Goal: Transaction & Acquisition: Book appointment/travel/reservation

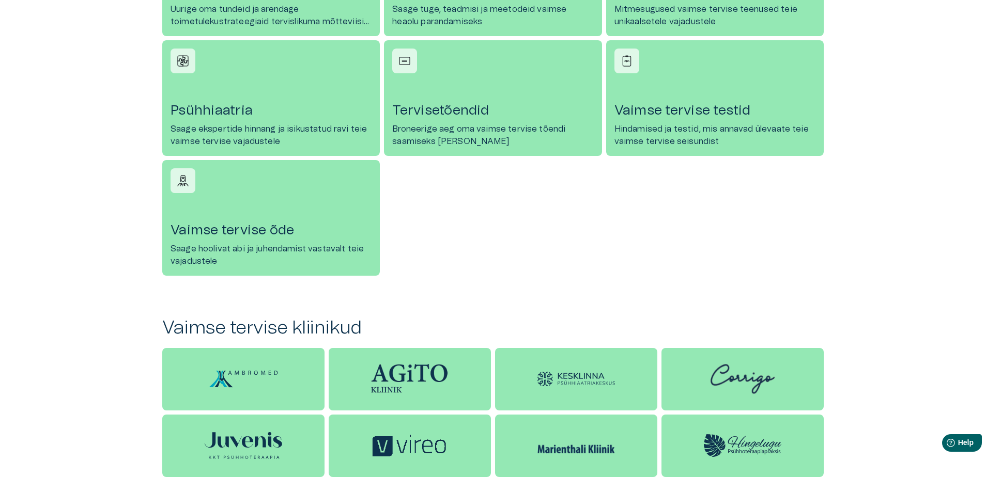
scroll to position [152, 0]
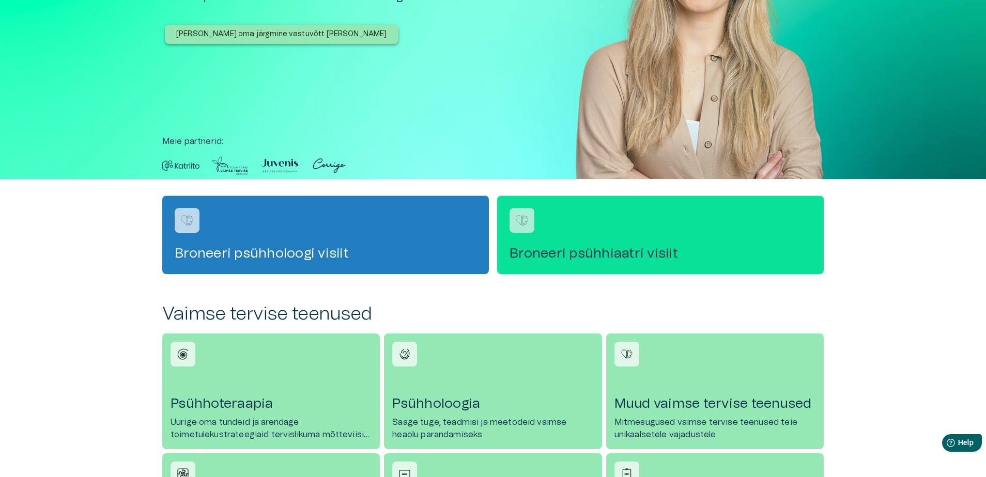
click at [610, 231] on div "Broneeri psühhiaatri visiit" at bounding box center [660, 235] width 327 height 79
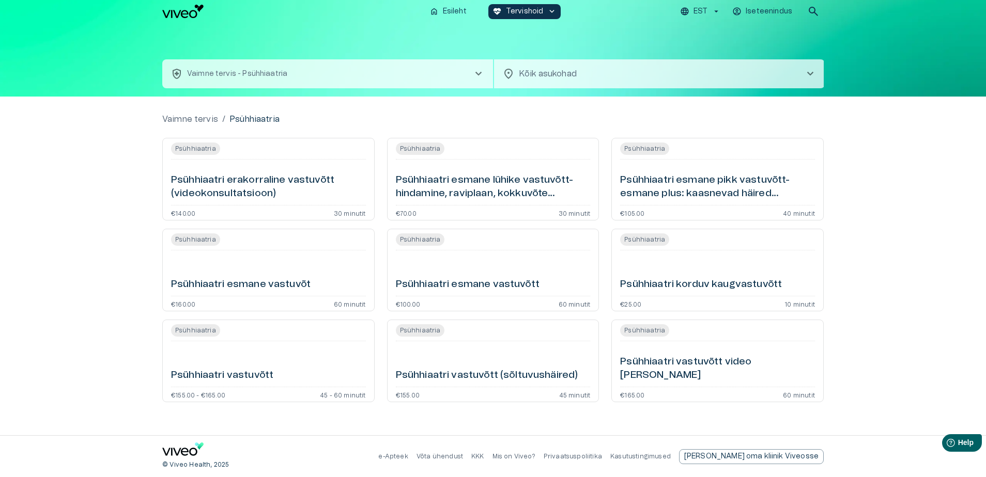
scroll to position [4, 0]
click at [450, 189] on h6 "Psühhiaatri esmane lühike vastuvõtt- hindamine, raviplaan, kokkuvõte (videokons…" at bounding box center [493, 186] width 195 height 27
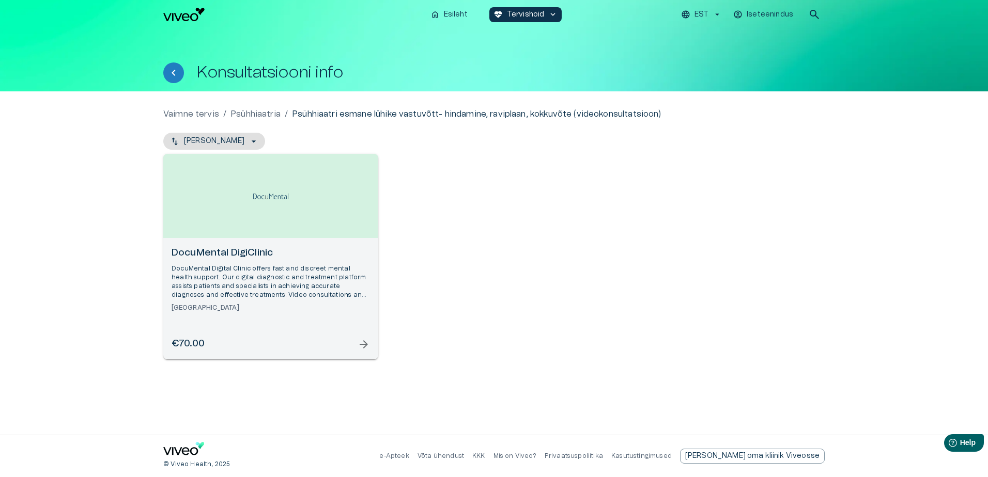
click at [363, 344] on span "arrow_forward" at bounding box center [364, 344] width 12 height 12
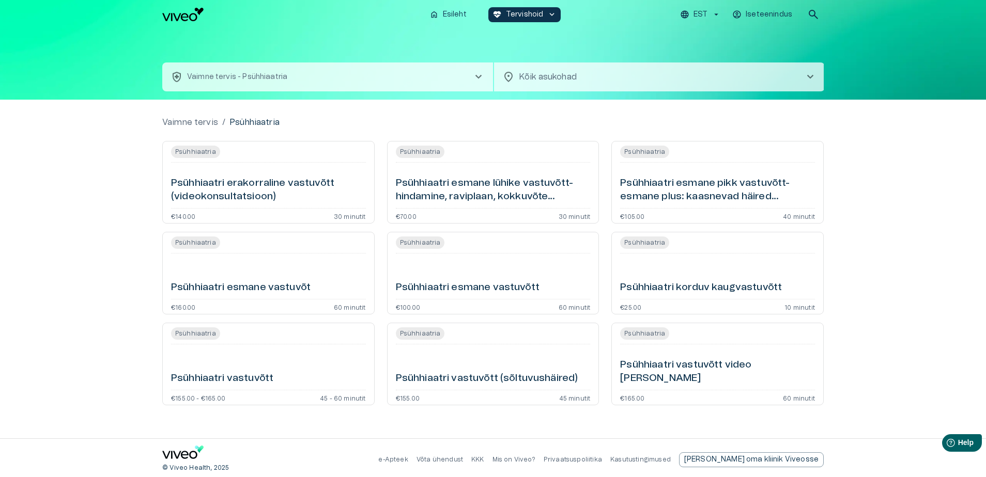
click at [259, 273] on div "Psühhiaatri esmane vastuvõt" at bounding box center [268, 276] width 195 height 37
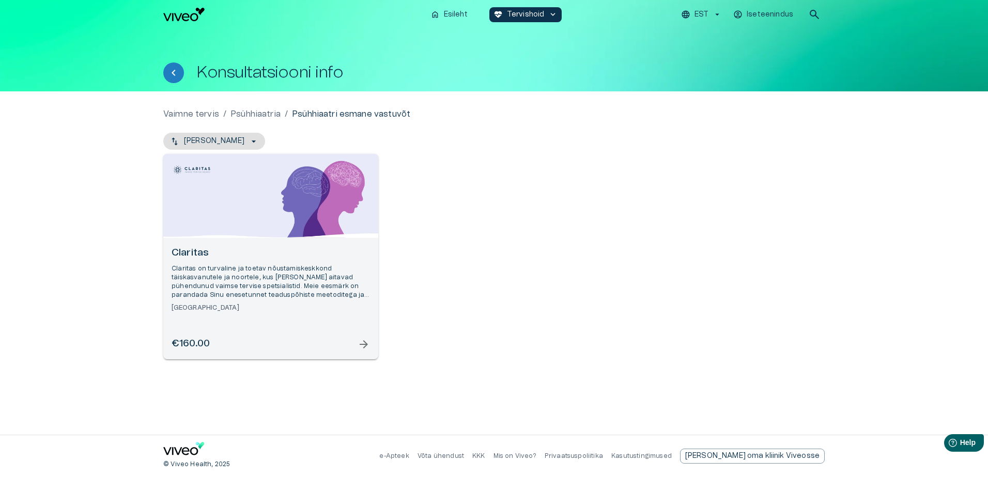
click at [361, 342] on span "arrow_forward" at bounding box center [364, 344] width 12 height 12
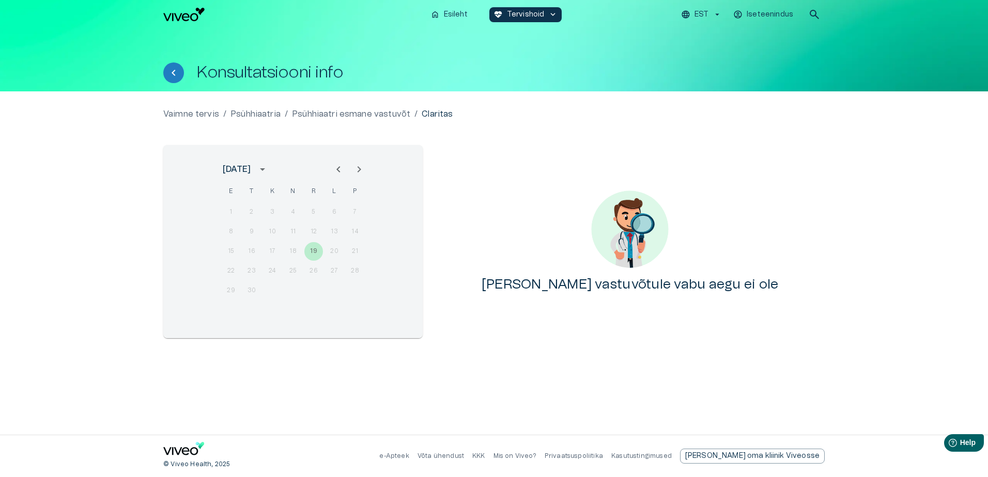
click at [362, 170] on icon "Next month" at bounding box center [359, 169] width 12 height 12
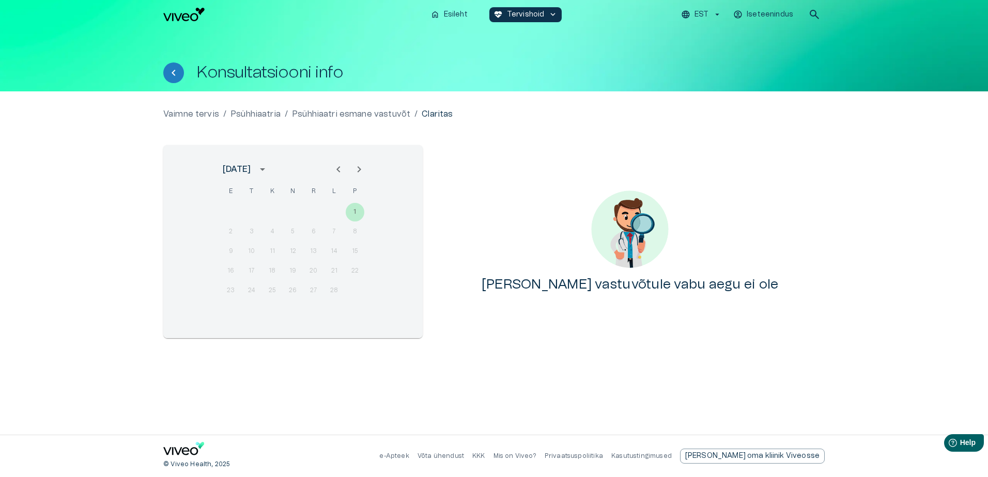
click at [362, 170] on icon "Next month" at bounding box center [359, 169] width 12 height 12
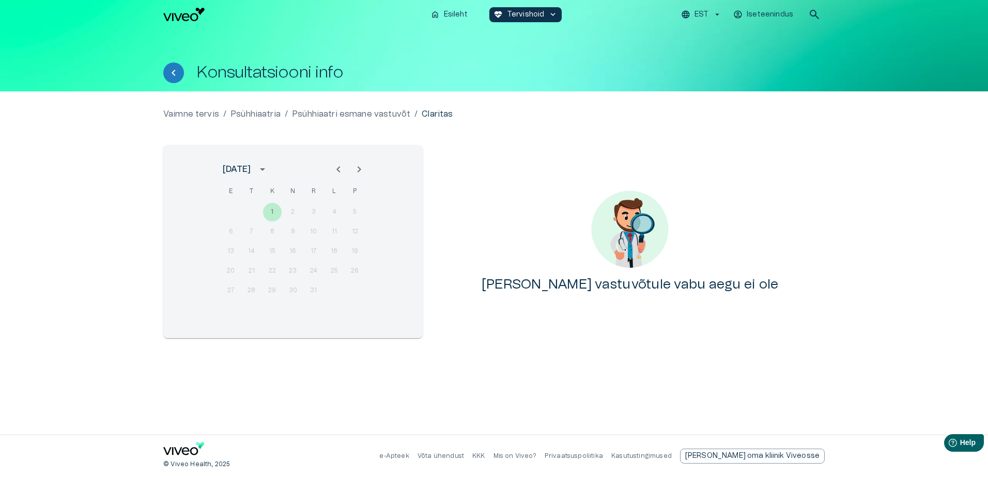
click at [362, 170] on icon "Next month" at bounding box center [359, 169] width 12 height 12
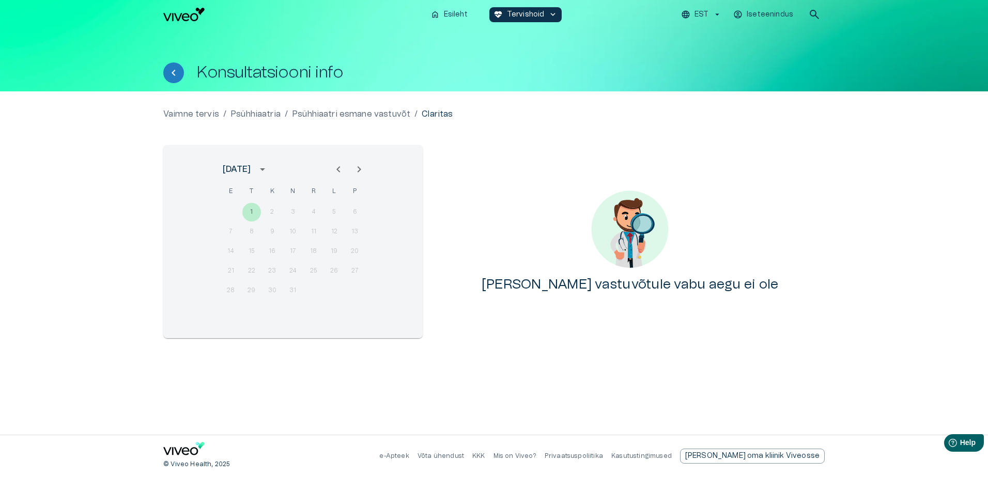
click at [362, 170] on icon "Next month" at bounding box center [359, 169] width 12 height 12
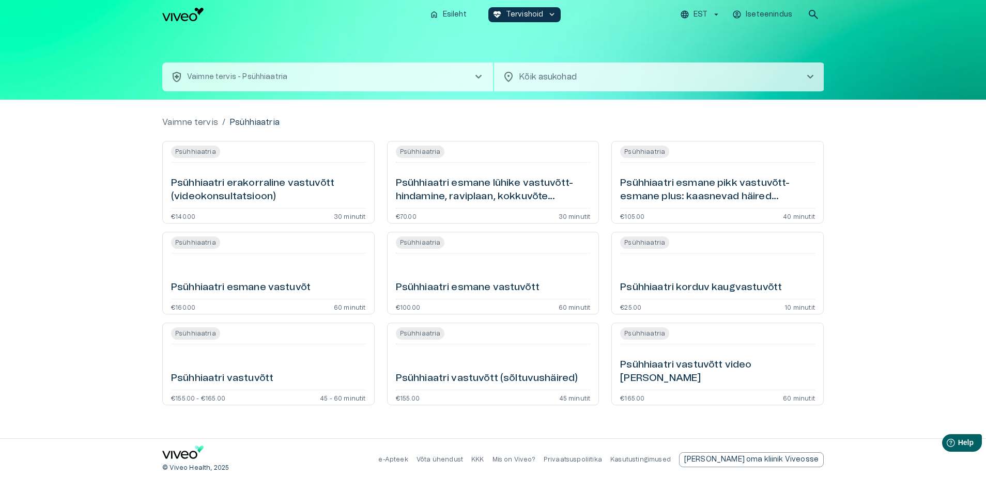
scroll to position [152, 0]
